Goal: Task Accomplishment & Management: Use online tool/utility

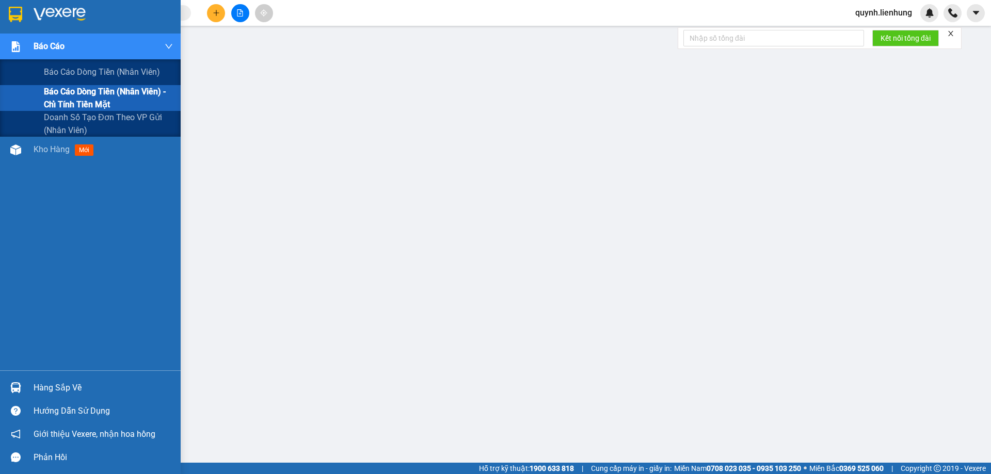
click at [88, 99] on span "Báo cáo dòng tiền (nhân viên) - chỉ tính tiền mặt" at bounding box center [108, 98] width 129 height 26
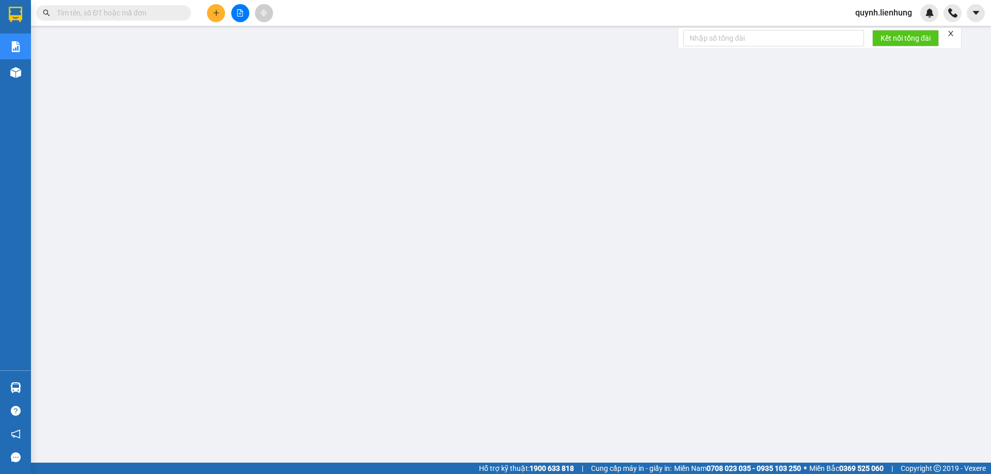
scroll to position [38, 0]
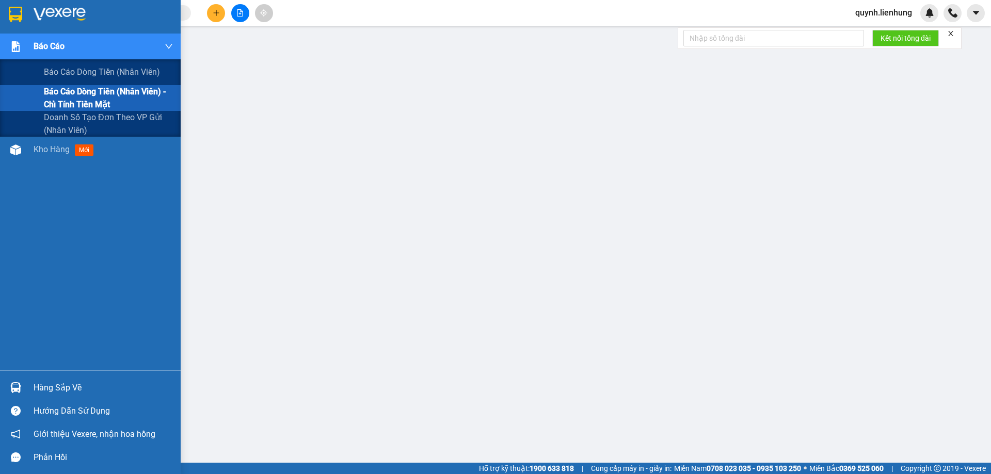
click at [56, 99] on span "Báo cáo dòng tiền (nhân viên) - chỉ tính tiền mặt" at bounding box center [108, 98] width 129 height 26
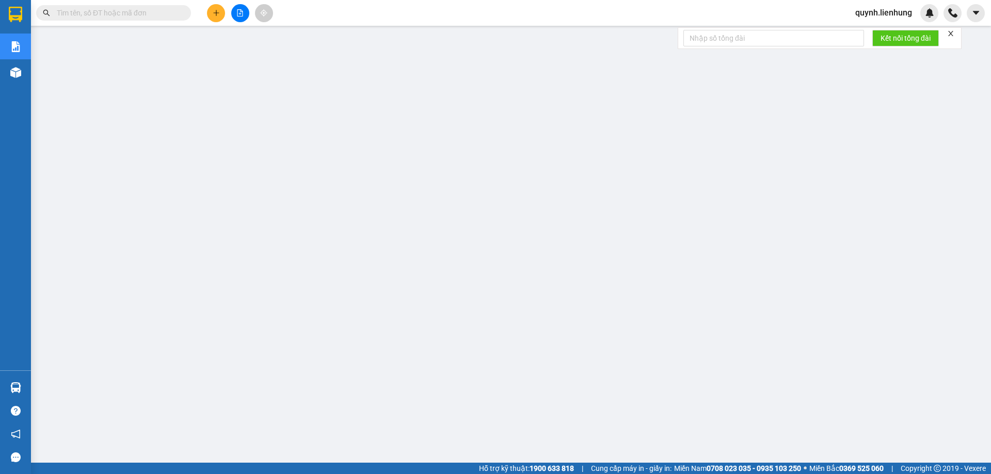
click at [126, 7] on input "text" at bounding box center [118, 12] width 122 height 11
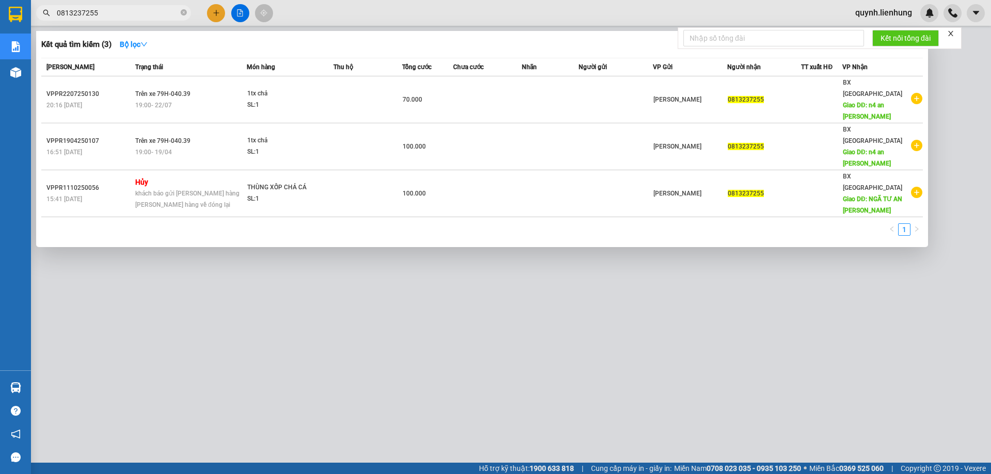
type input "0813237255"
click at [509, 272] on div at bounding box center [495, 237] width 991 height 474
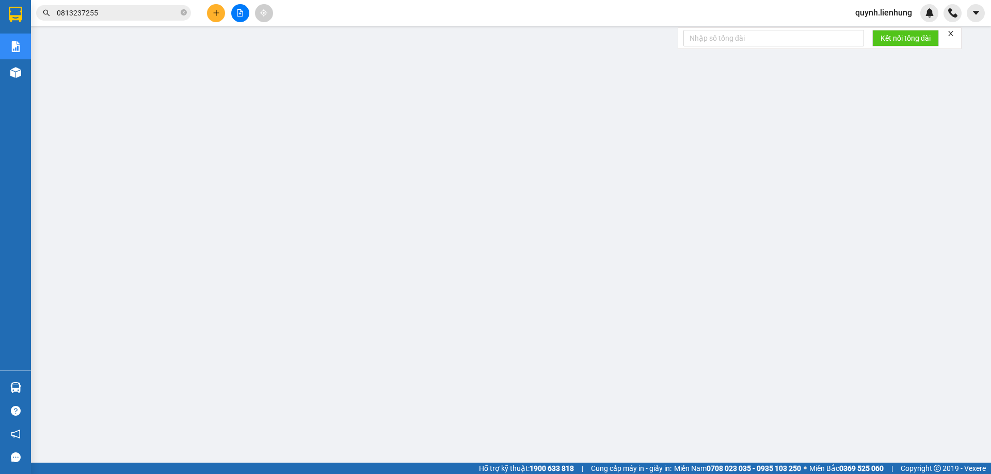
click at [884, 12] on span "quynh.lienhung" at bounding box center [883, 12] width 73 height 13
click at [864, 32] on span "Đăng xuất" at bounding box center [888, 31] width 52 height 11
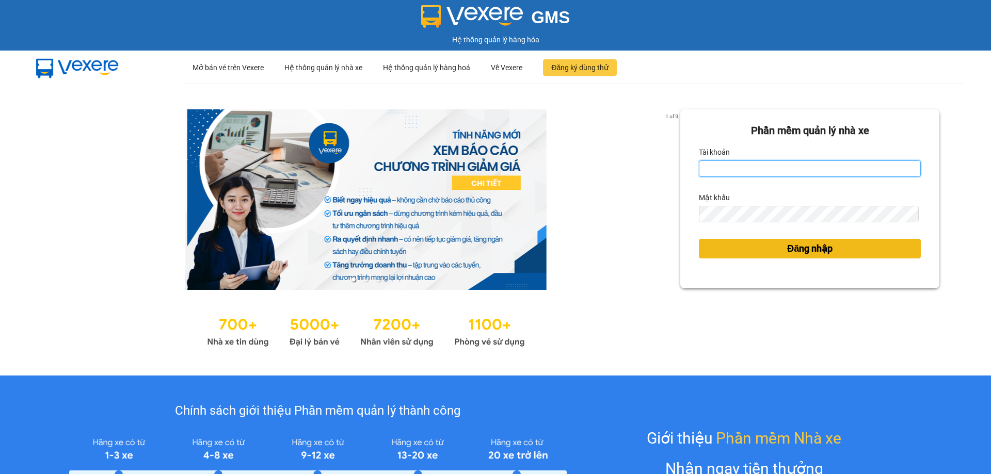
type input "tampr.lienhung"
click at [747, 250] on button "Đăng nhập" at bounding box center [810, 249] width 222 height 20
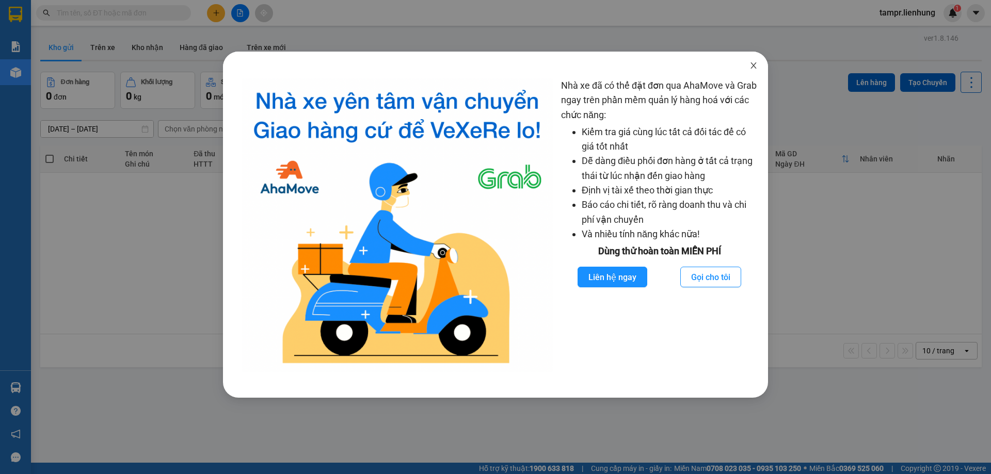
click at [747, 62] on span "Close" at bounding box center [753, 66] width 29 height 29
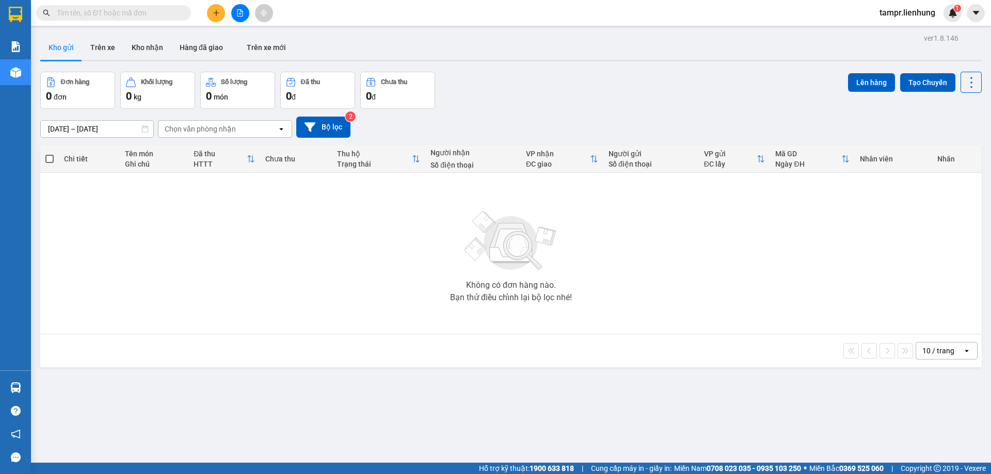
click at [127, 133] on input "09/10/2025 – 11/10/2025" at bounding box center [97, 129] width 113 height 17
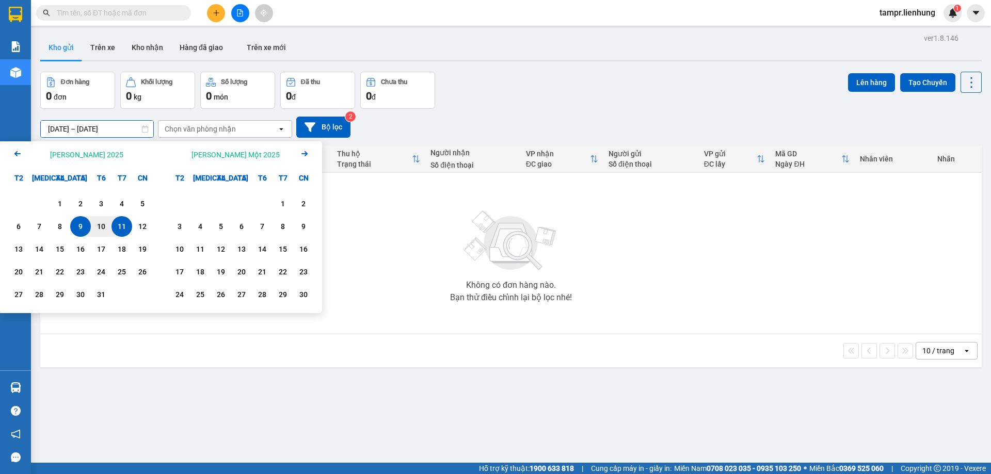
click at [130, 225] on div "11" at bounding box center [122, 226] width 21 height 21
type input "11/10/2025 – 11/10/2025"
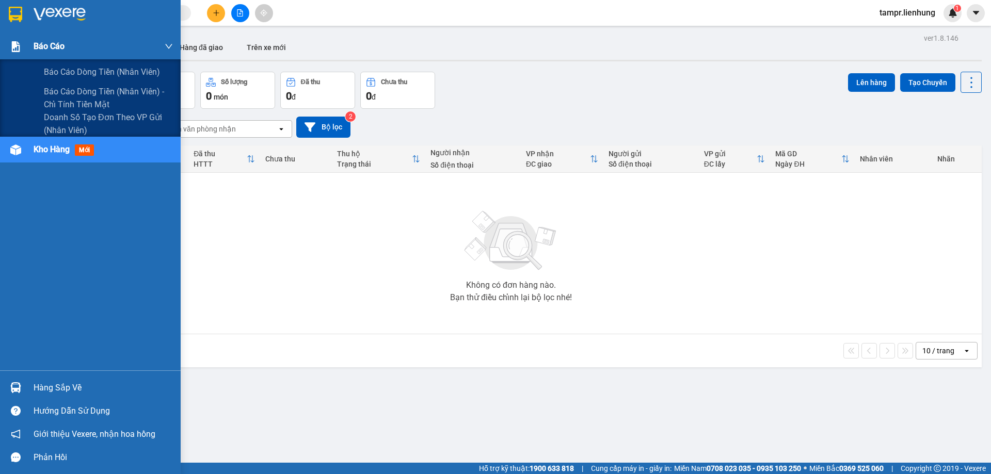
click at [71, 52] on div "Báo cáo" at bounding box center [103, 47] width 139 height 26
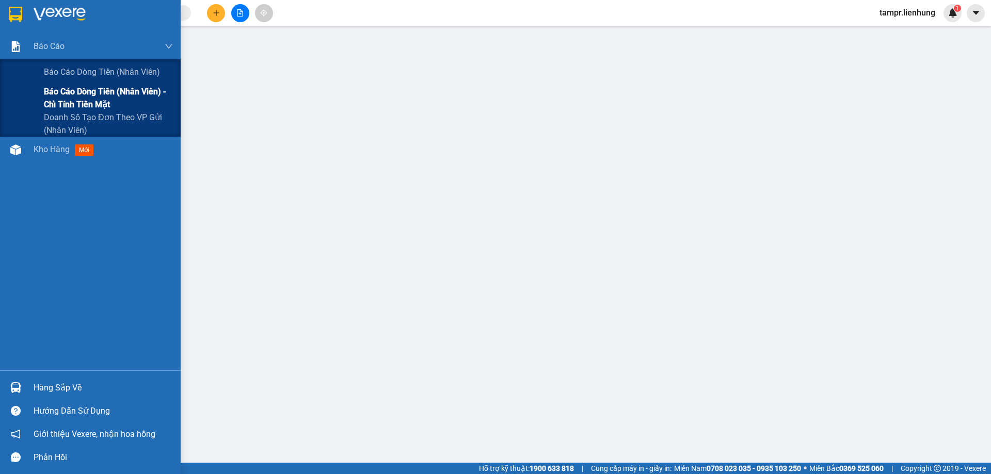
click at [75, 93] on span "Báo cáo dòng tiền (nhân viên) - chỉ tính tiền mặt" at bounding box center [108, 98] width 129 height 26
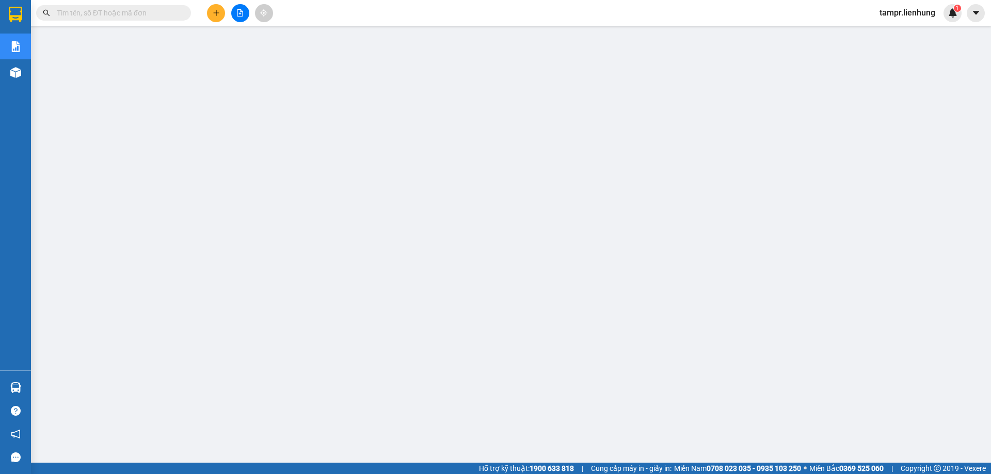
click at [118, 11] on input "text" at bounding box center [118, 12] width 122 height 11
paste input "0913003600"
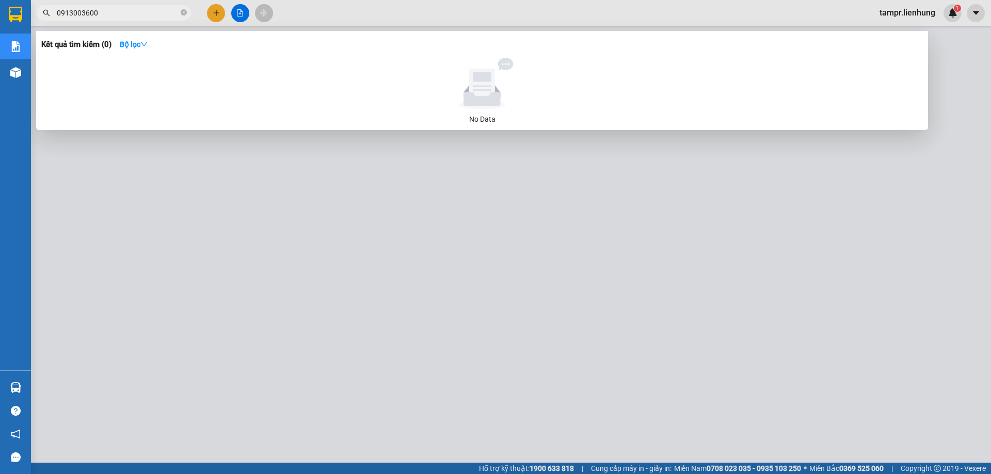
type input "0913003600"
click at [335, 326] on div at bounding box center [495, 237] width 991 height 474
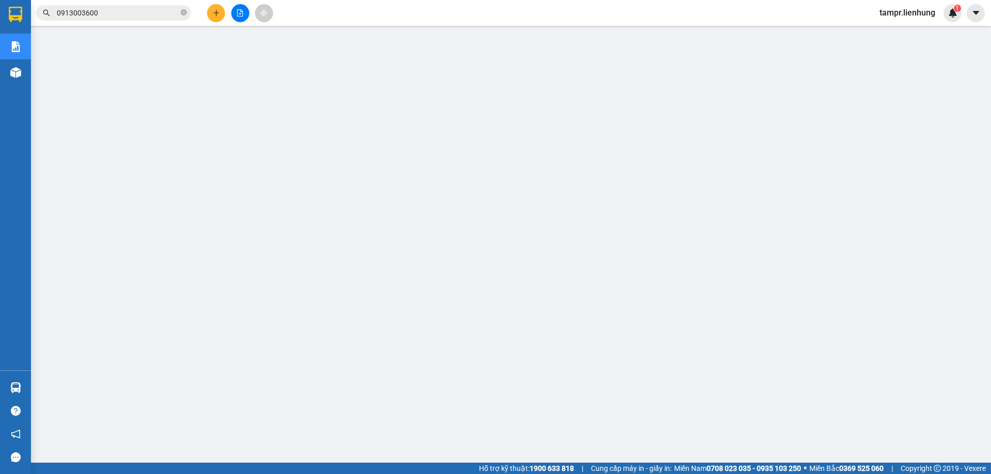
click at [905, 12] on span "tampr.lienhung" at bounding box center [907, 12] width 72 height 13
click at [887, 31] on span "Đăng xuất" at bounding box center [912, 31] width 51 height 11
